Goal: Information Seeking & Learning: Learn about a topic

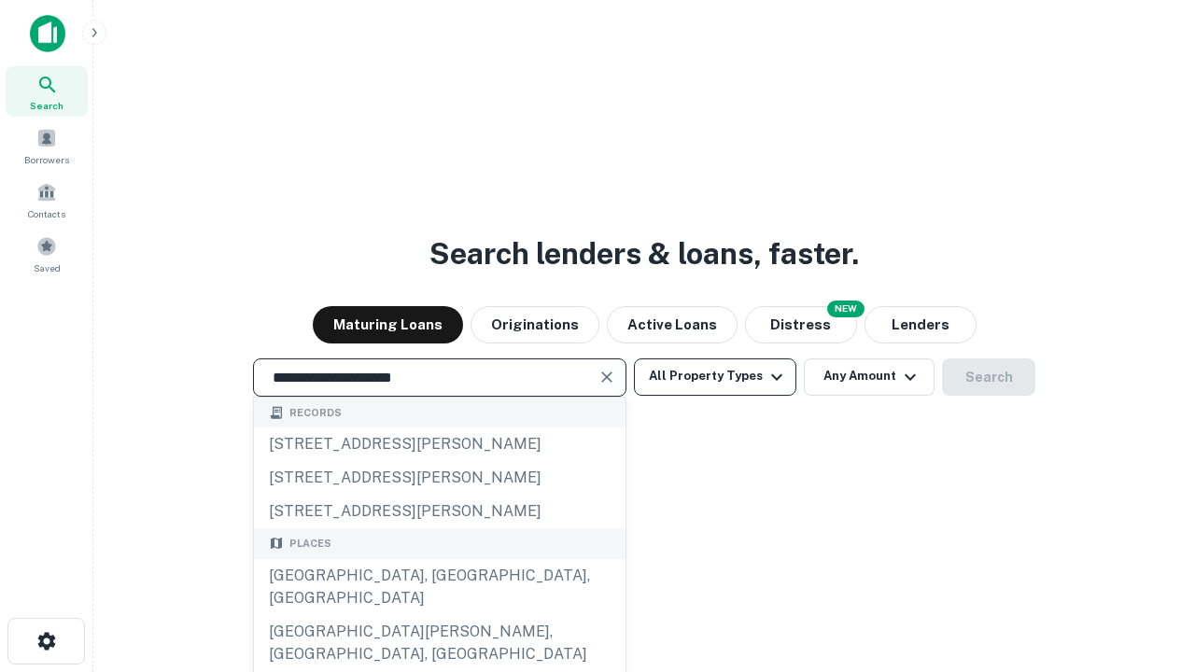
click at [439, 615] on div "[GEOGRAPHIC_DATA], [GEOGRAPHIC_DATA], [GEOGRAPHIC_DATA]" at bounding box center [440, 587] width 372 height 56
click at [715, 376] on button "All Property Types" at bounding box center [715, 376] width 162 height 37
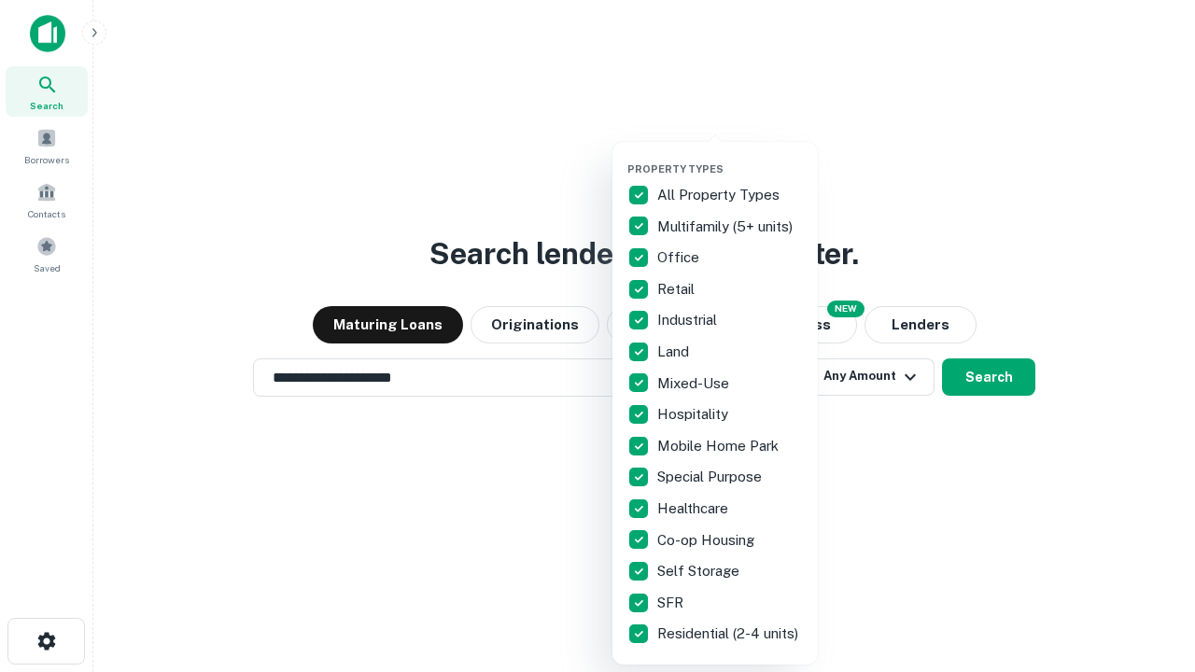
type input "**********"
click at [730, 157] on button "button" at bounding box center [729, 157] width 205 height 1
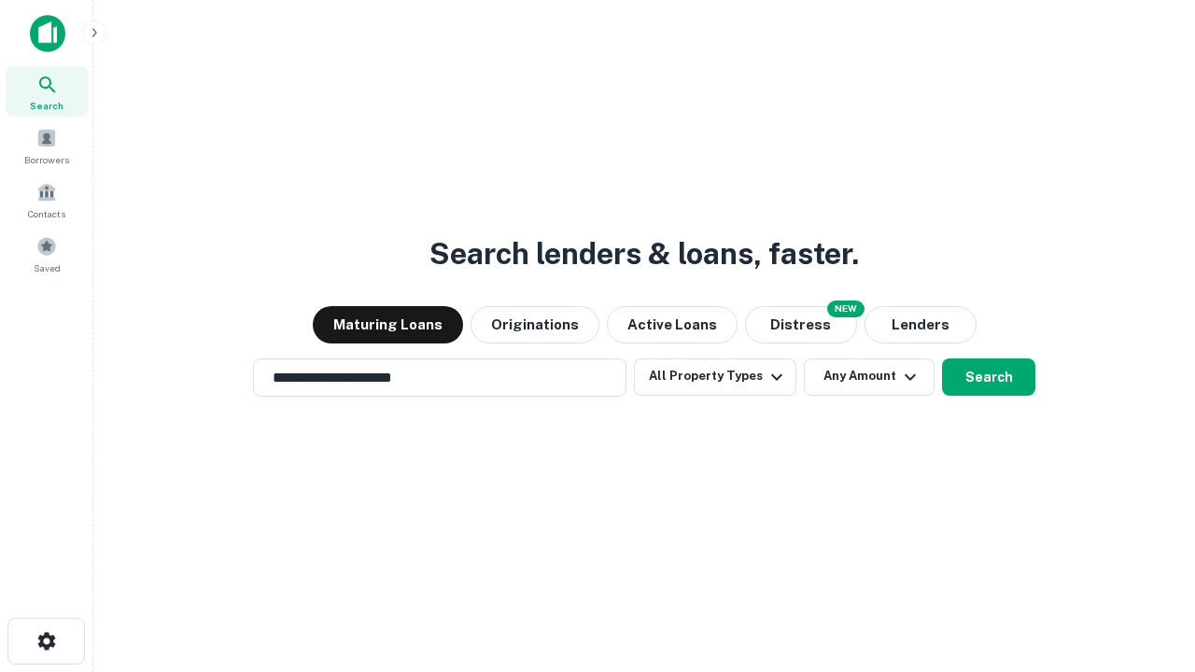
scroll to position [11, 225]
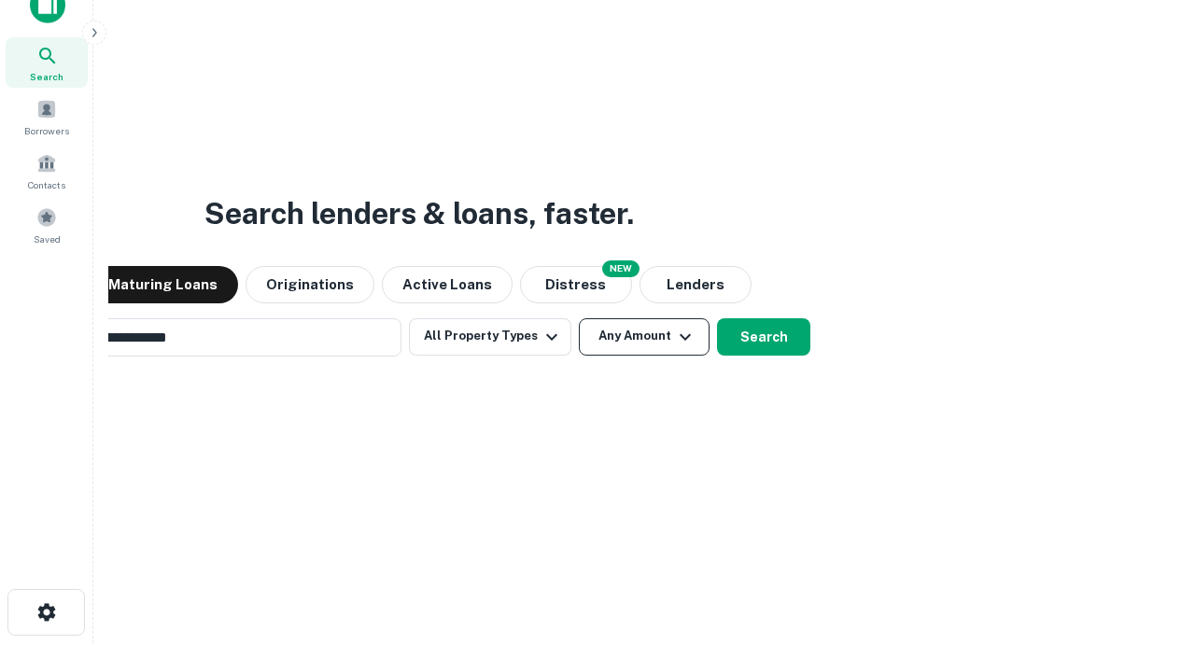
click at [579, 318] on button "Any Amount" at bounding box center [644, 336] width 131 height 37
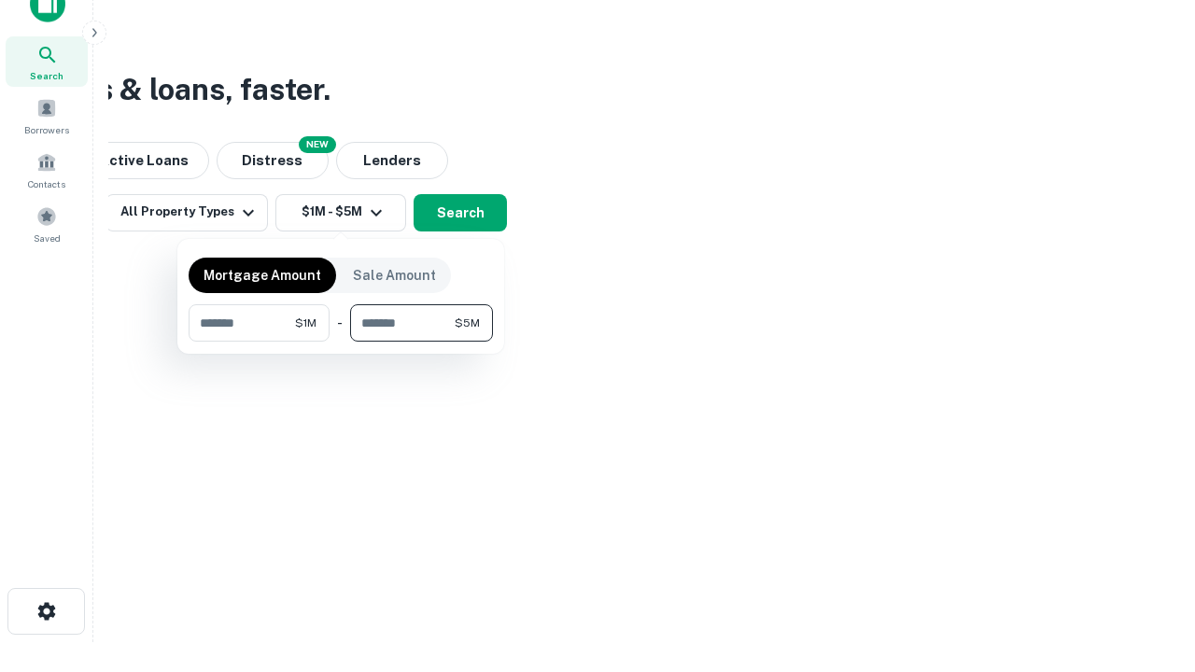
type input "*******"
click at [341, 342] on button "button" at bounding box center [341, 342] width 304 height 1
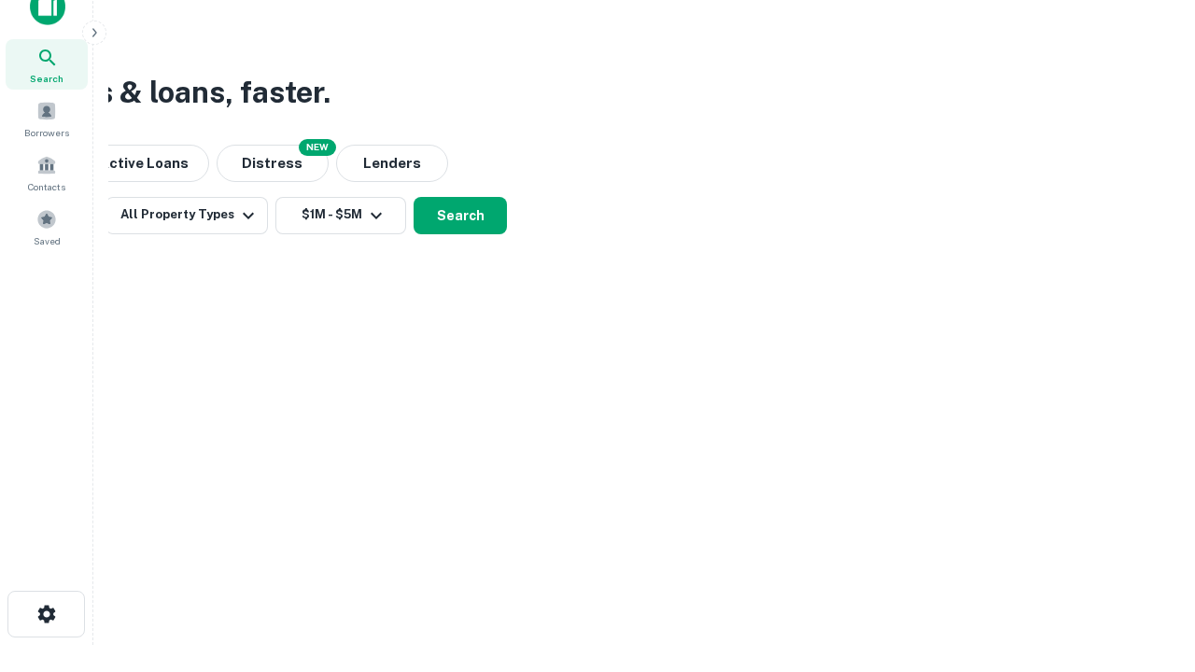
scroll to position [11, 344]
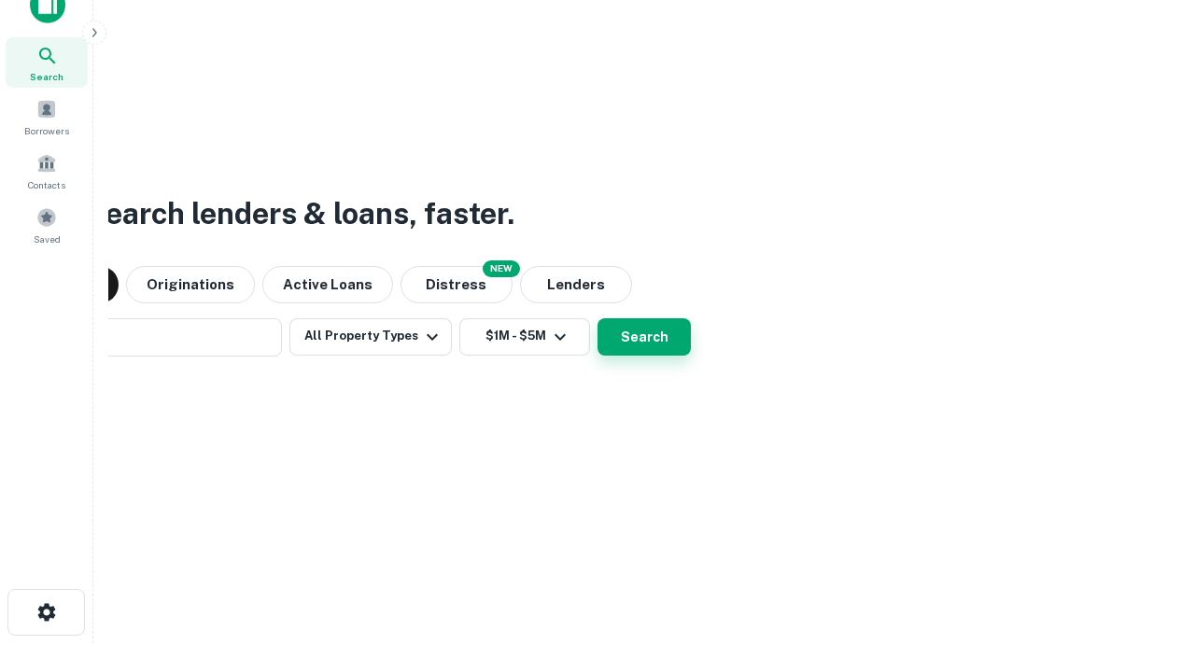
click at [597, 318] on button "Search" at bounding box center [643, 336] width 93 height 37
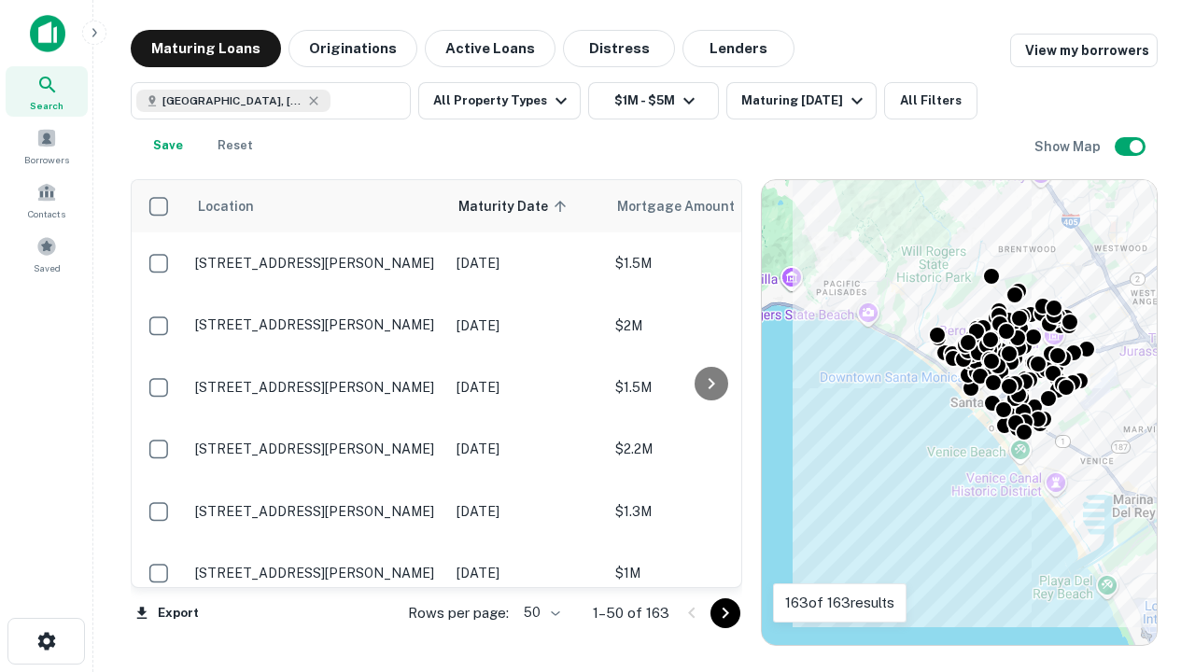
click at [539, 612] on body "Search Borrowers Contacts Saved Maturing Loans Originations Active Loans Distre…" at bounding box center [597, 336] width 1195 height 672
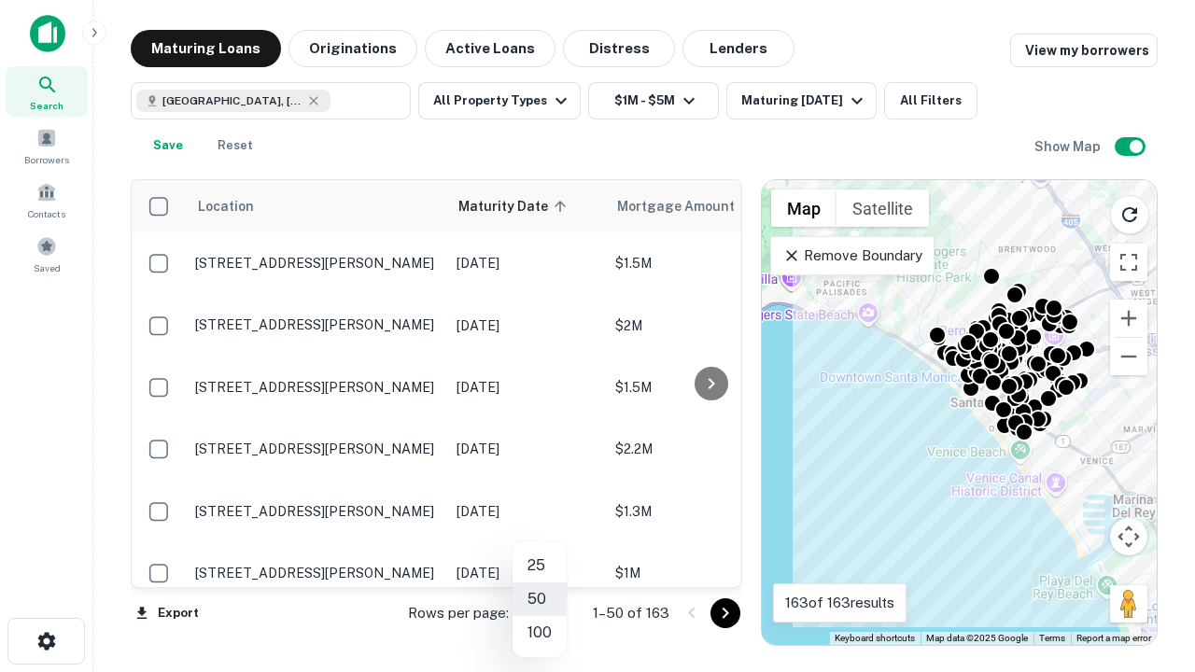
click at [540, 566] on li "25" at bounding box center [539, 566] width 54 height 34
